Goal: Entertainment & Leisure: Browse casually

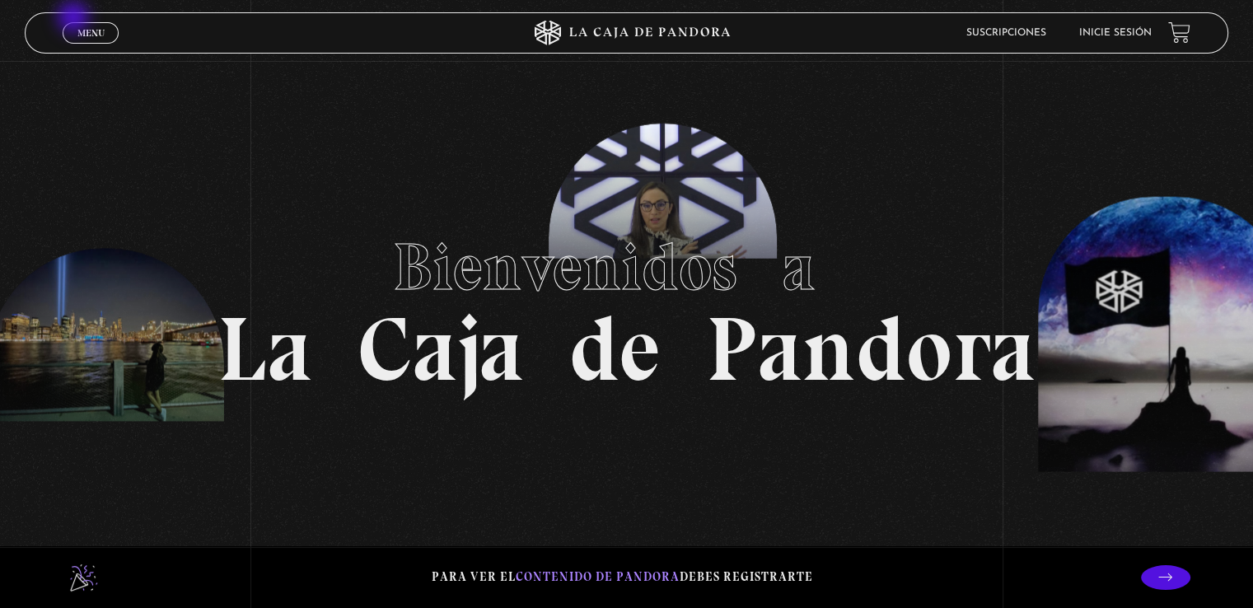
click at [85, 28] on span "Menu" at bounding box center [90, 33] width 27 height 10
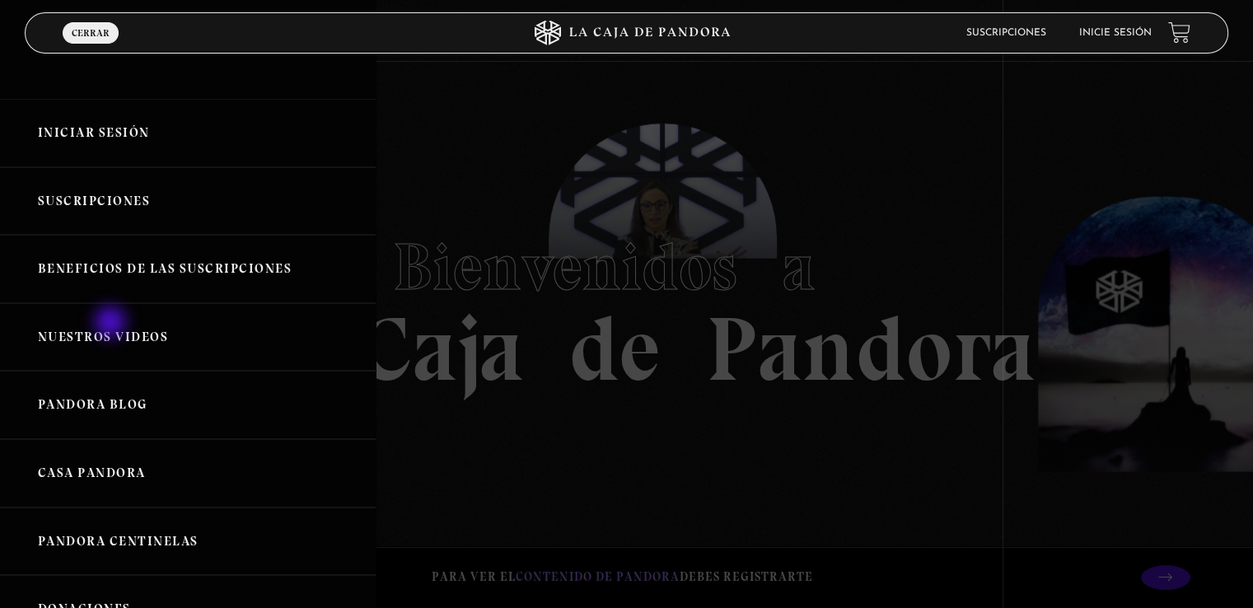
click at [112, 324] on link "Nuestros Videos" at bounding box center [188, 337] width 376 height 68
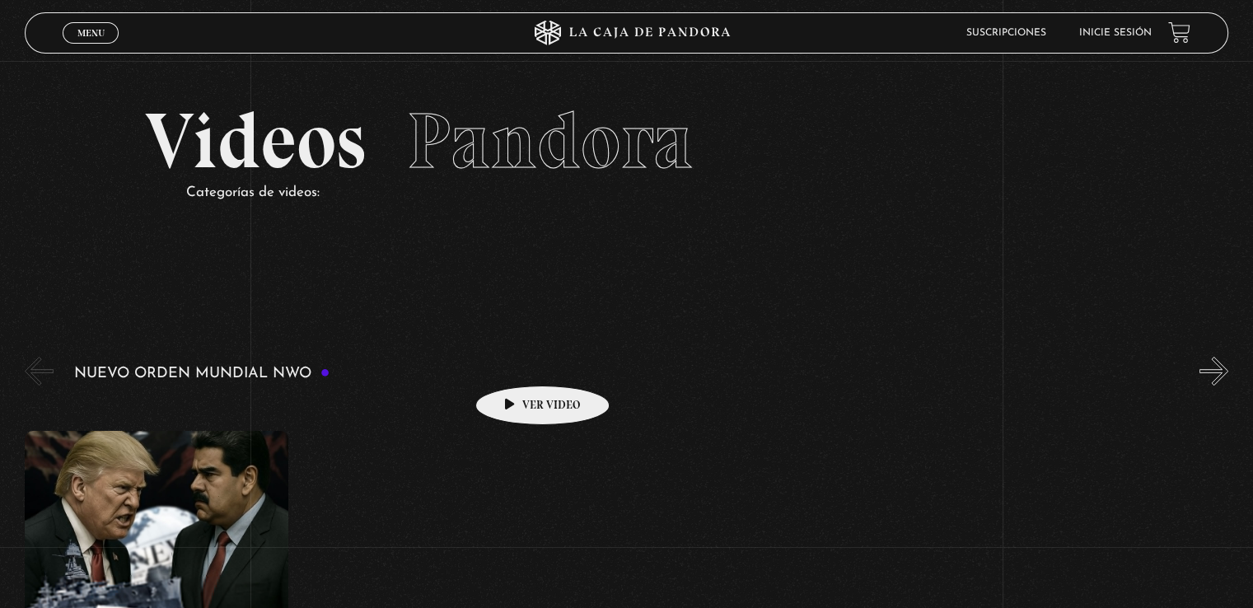
scroll to position [165, 0]
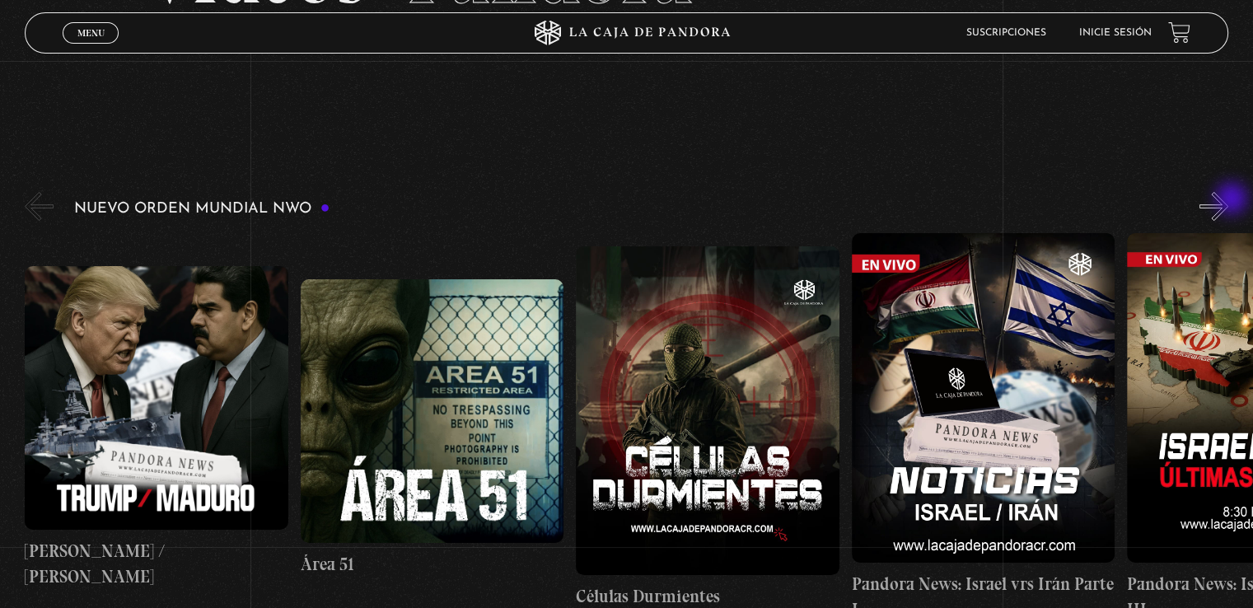
click at [1228, 200] on button "»" at bounding box center [1213, 206] width 29 height 29
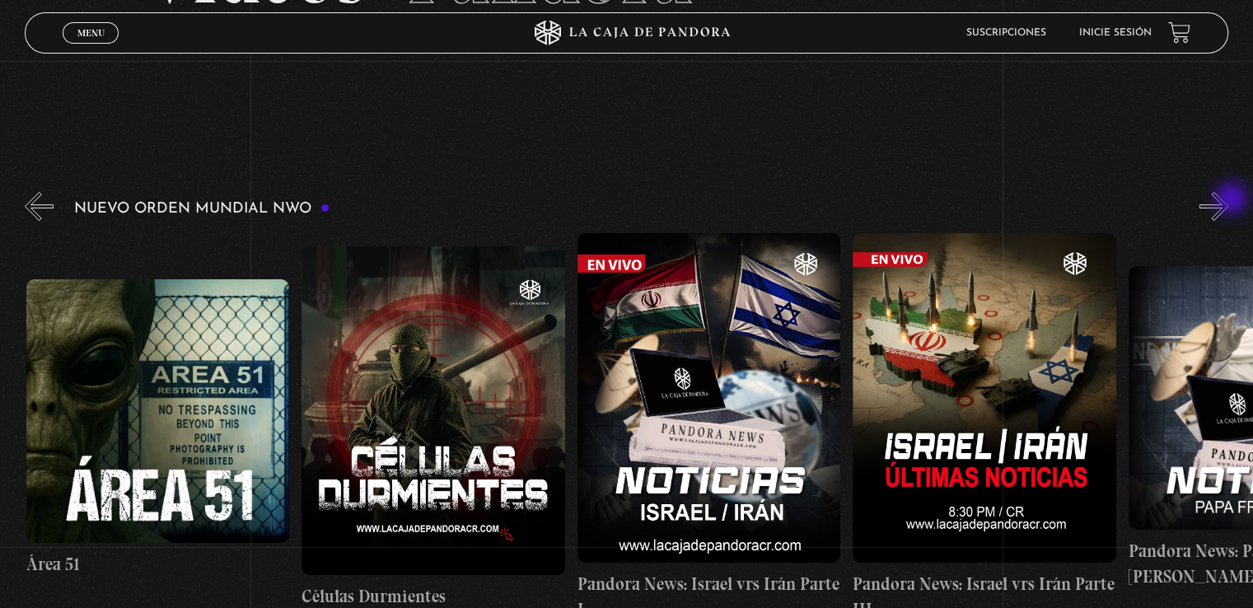
click at [1228, 200] on button "»" at bounding box center [1213, 206] width 29 height 29
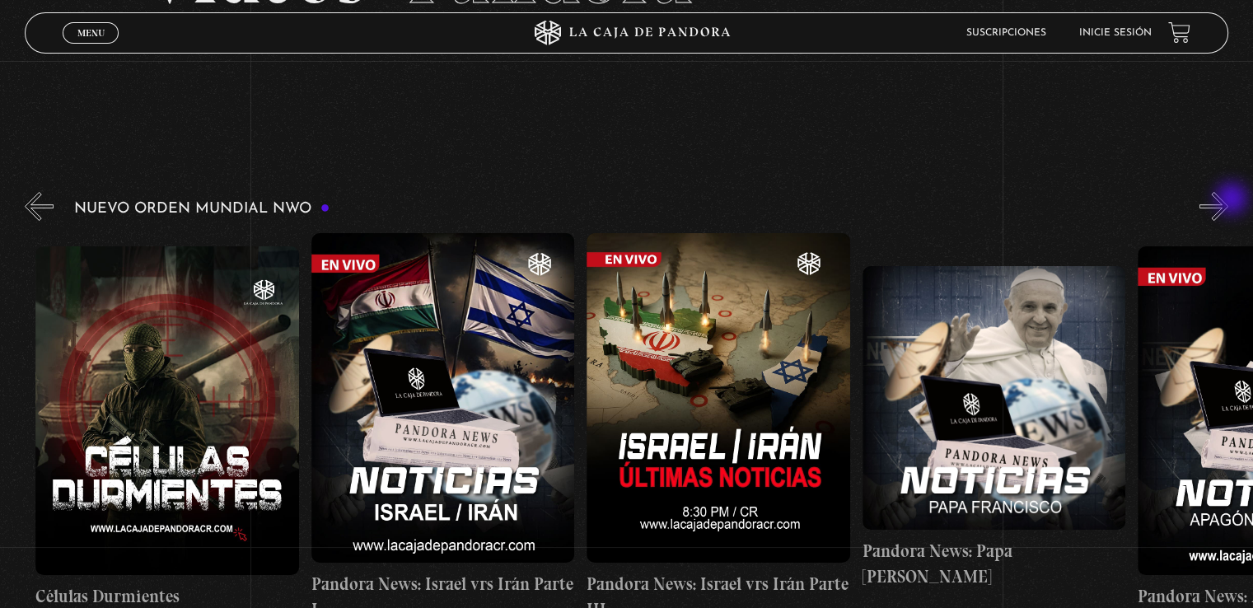
click at [1228, 200] on button "»" at bounding box center [1213, 206] width 29 height 29
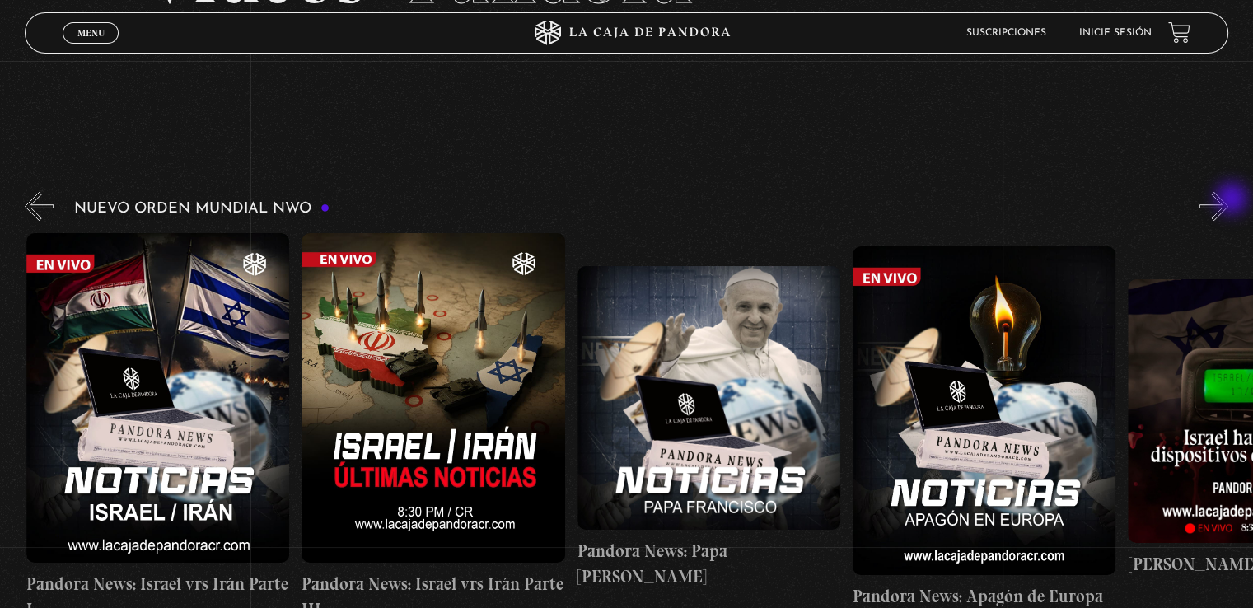
click at [1228, 200] on button "»" at bounding box center [1213, 206] width 29 height 29
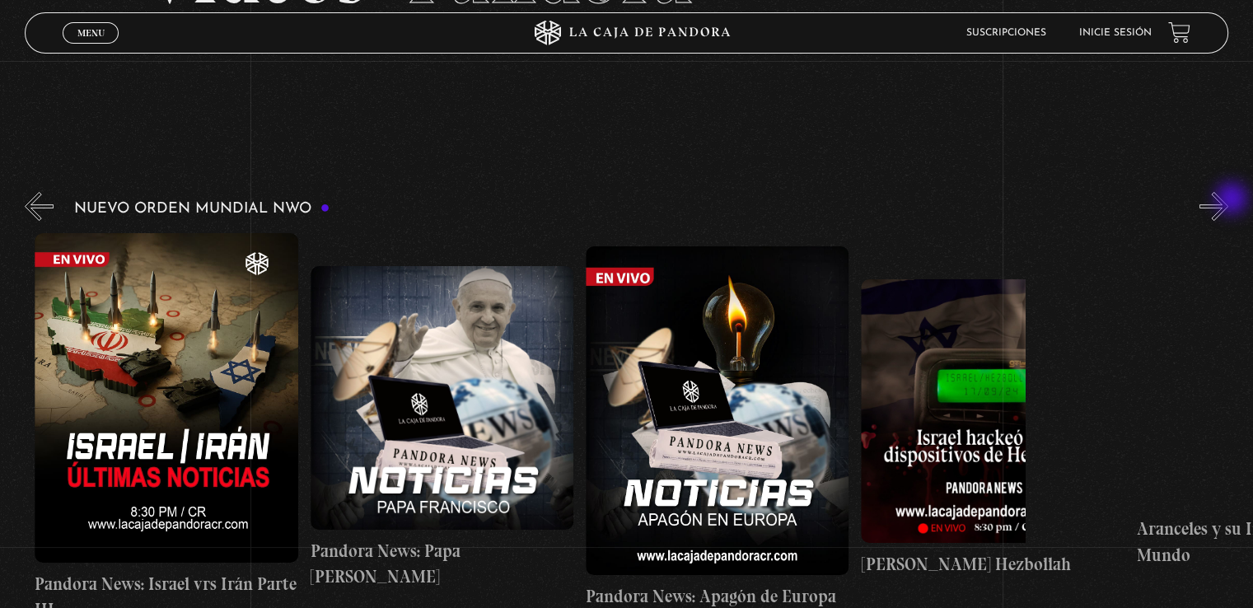
click at [1228, 200] on button "»" at bounding box center [1213, 206] width 29 height 29
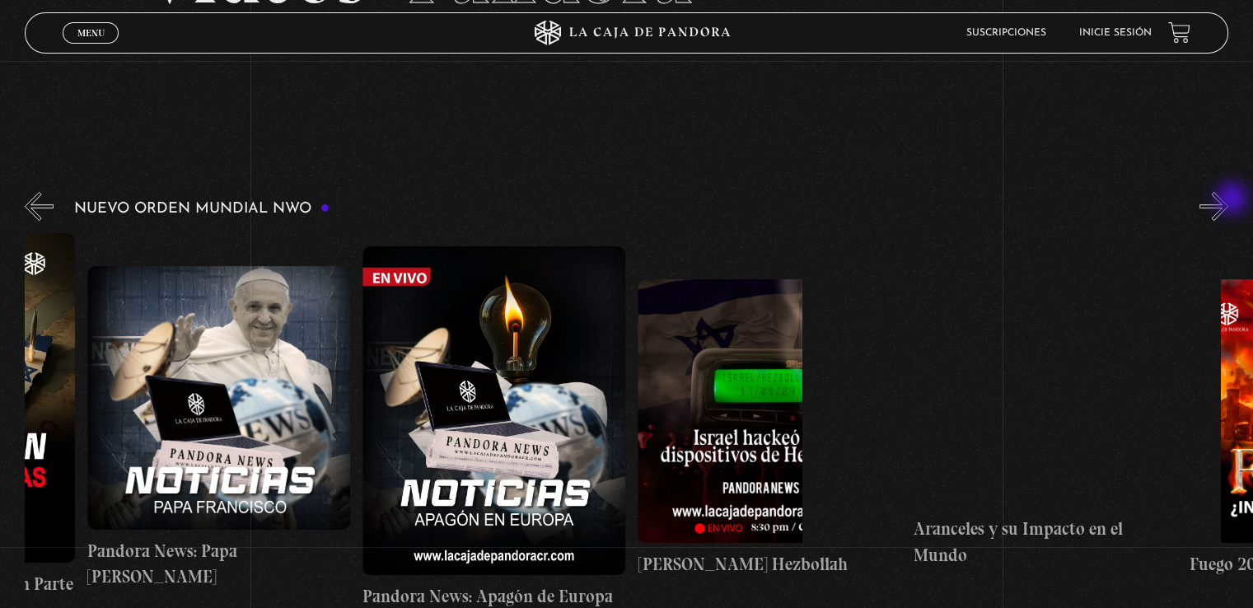
click at [1228, 200] on button "»" at bounding box center [1213, 206] width 29 height 29
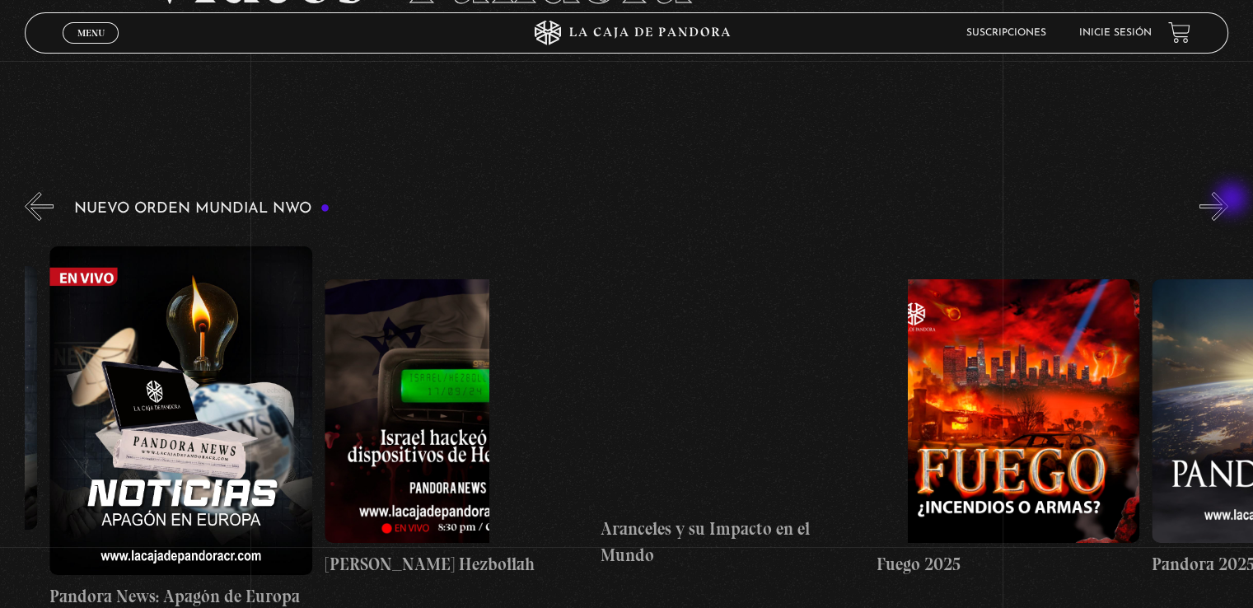
click at [1228, 200] on button "»" at bounding box center [1213, 206] width 29 height 29
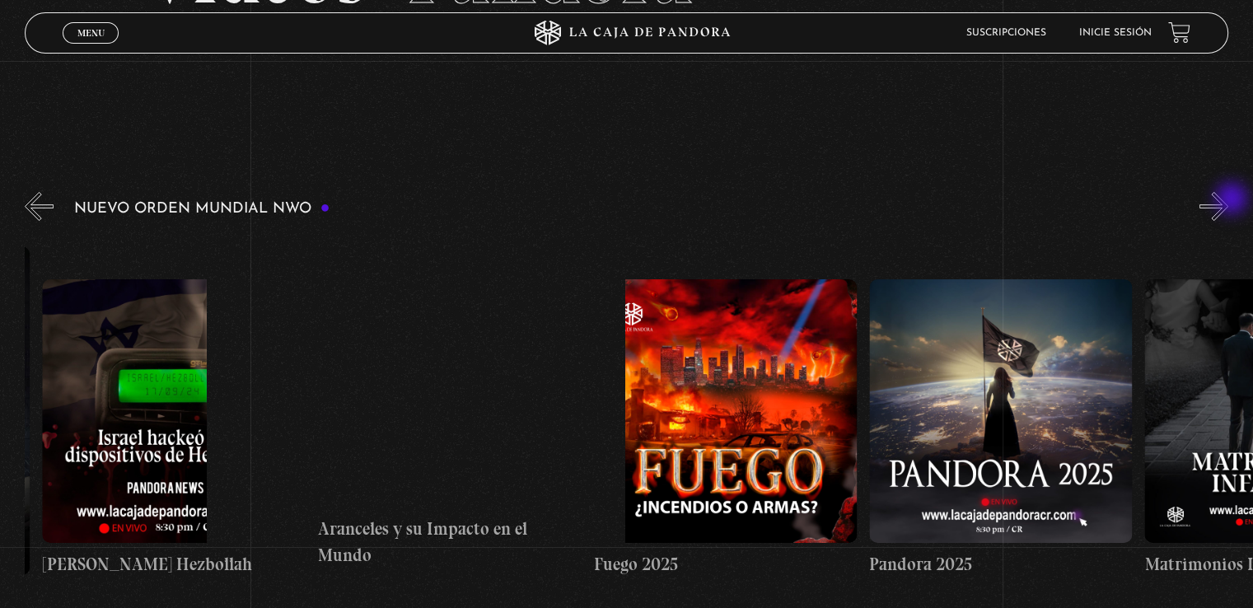
click at [1228, 200] on button "»" at bounding box center [1213, 206] width 29 height 29
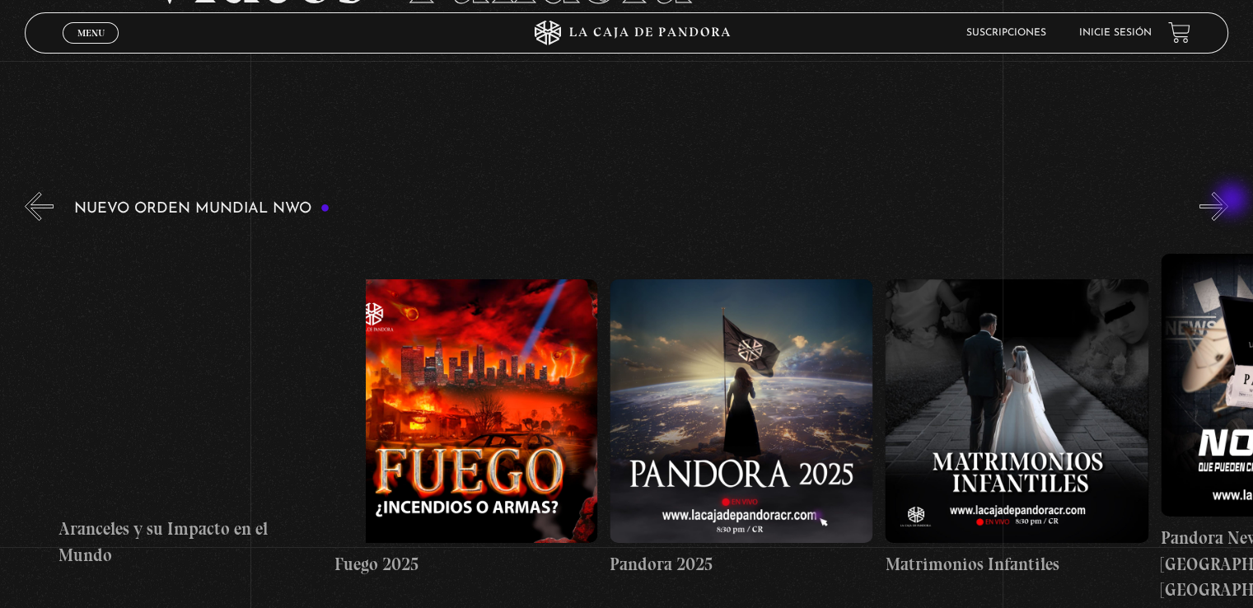
click at [1228, 201] on button "»" at bounding box center [1213, 206] width 29 height 29
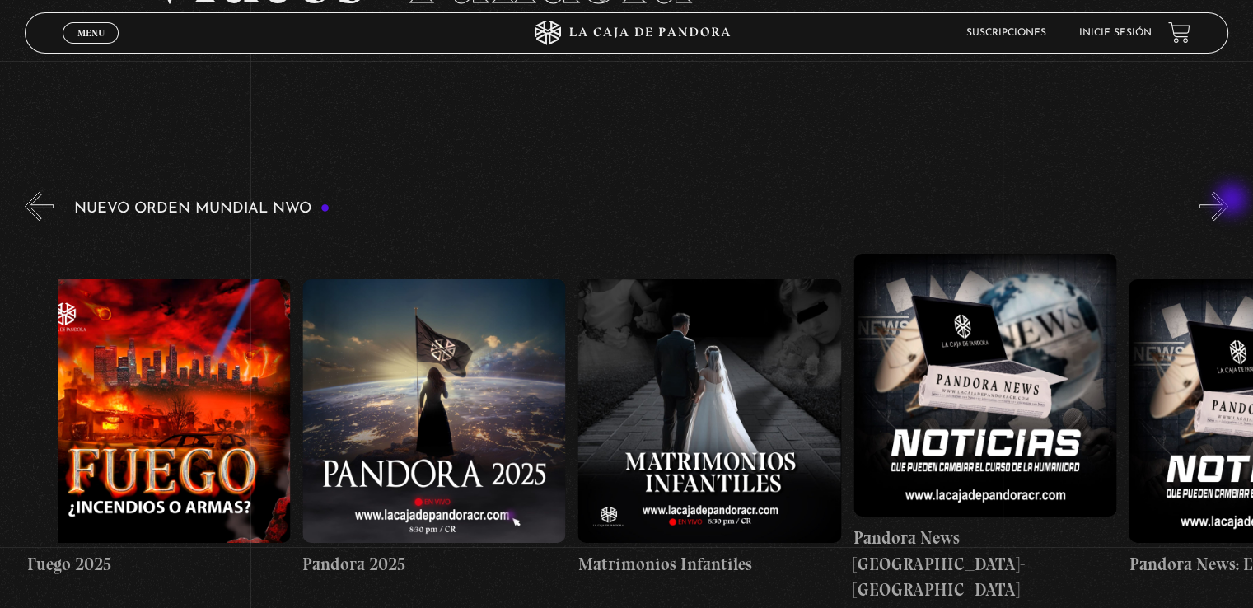
click at [1228, 201] on button "»" at bounding box center [1213, 206] width 29 height 29
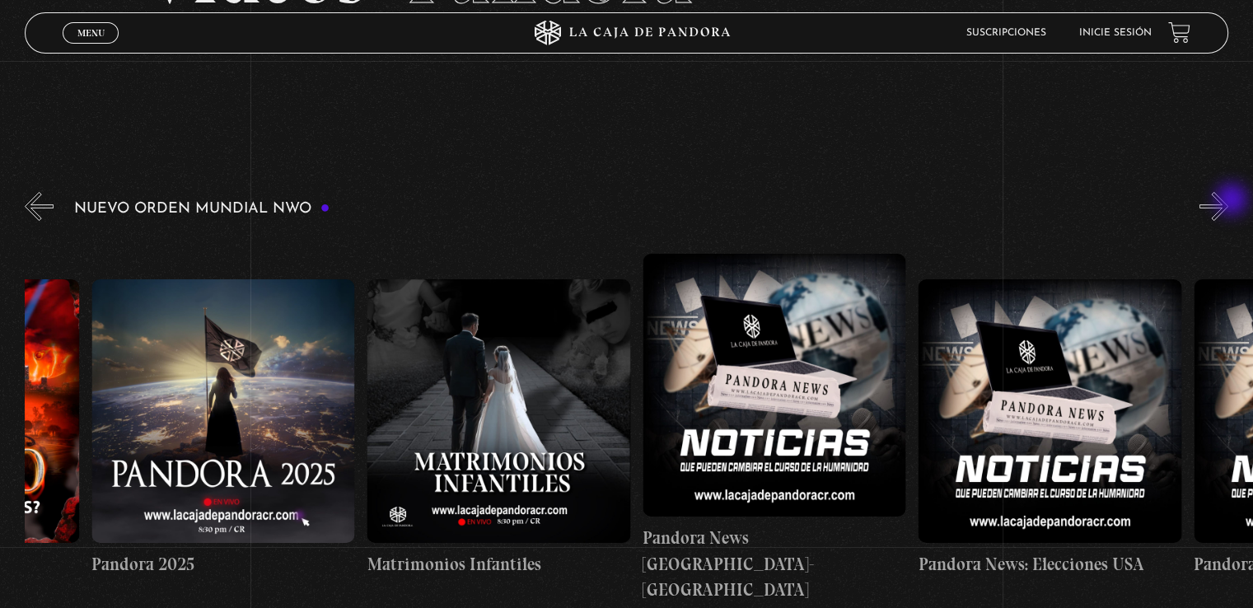
click at [1228, 201] on button "»" at bounding box center [1213, 206] width 29 height 29
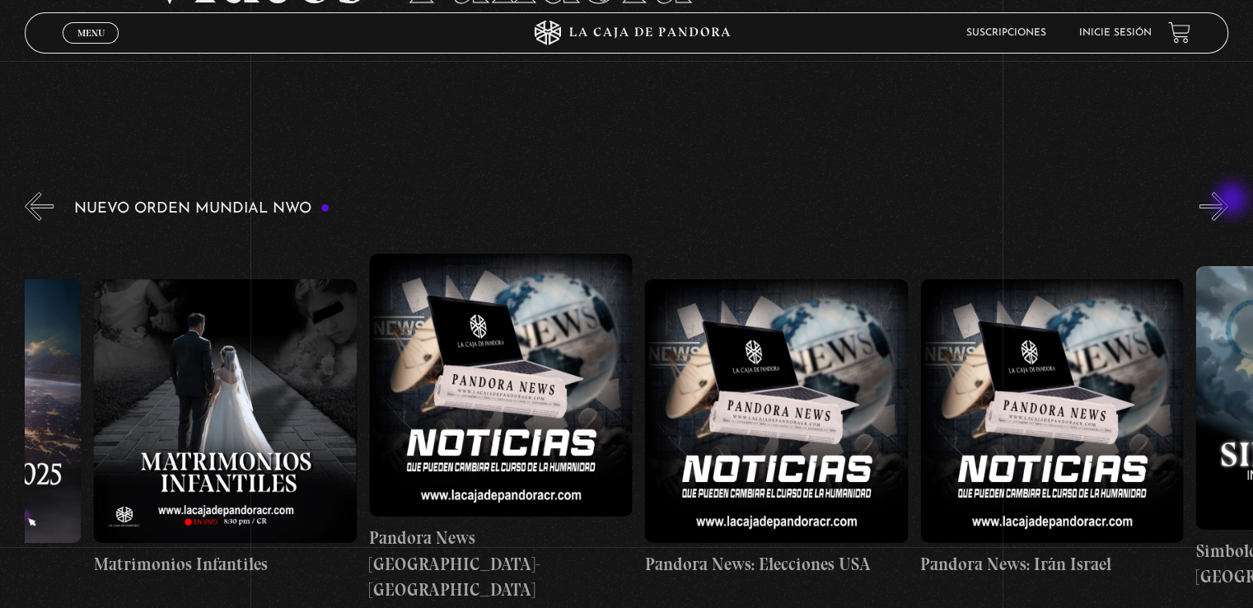
click at [1228, 201] on button "»" at bounding box center [1213, 206] width 29 height 29
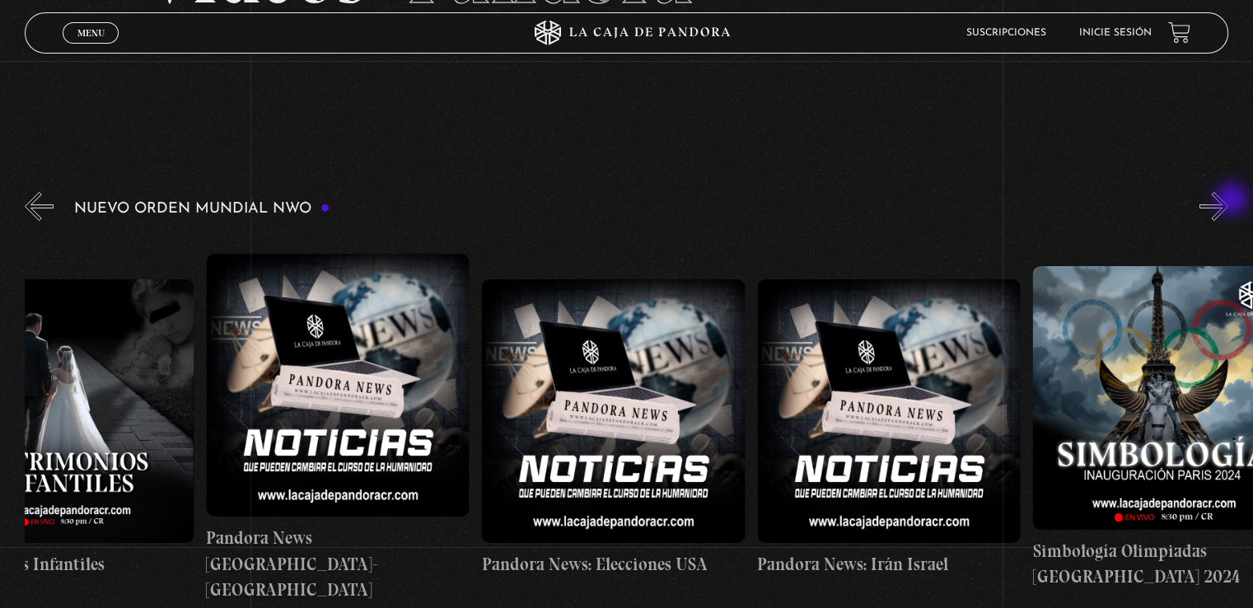
click at [1228, 201] on button "»" at bounding box center [1213, 206] width 29 height 29
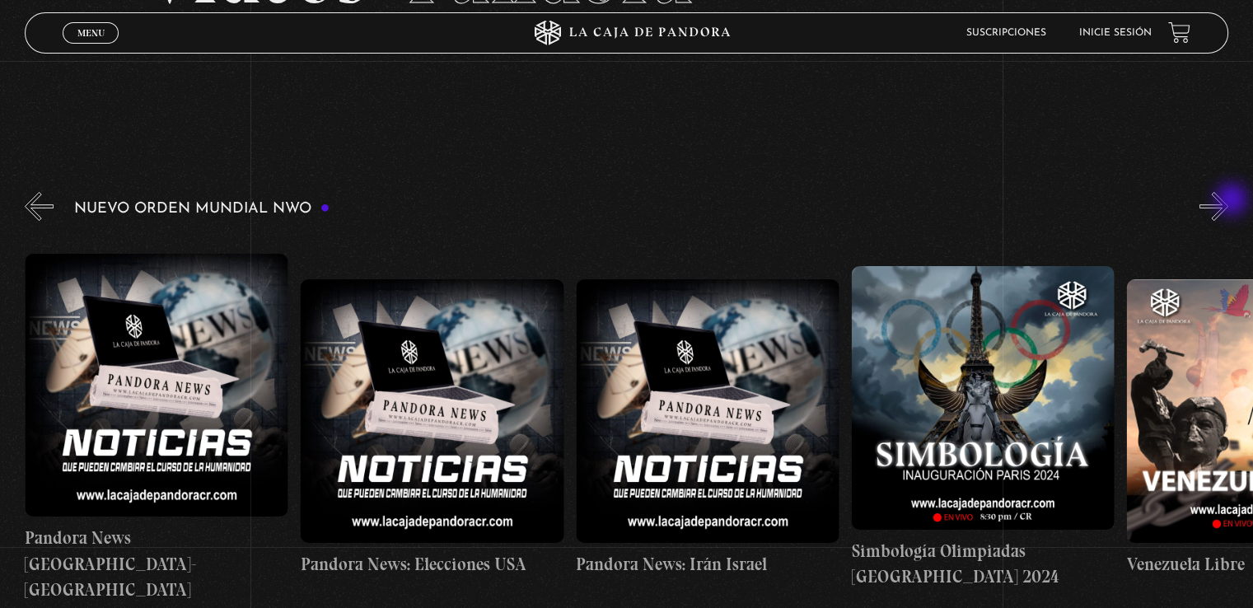
click at [1228, 201] on button "»" at bounding box center [1213, 206] width 29 height 29
